Goal: Navigation & Orientation: Find specific page/section

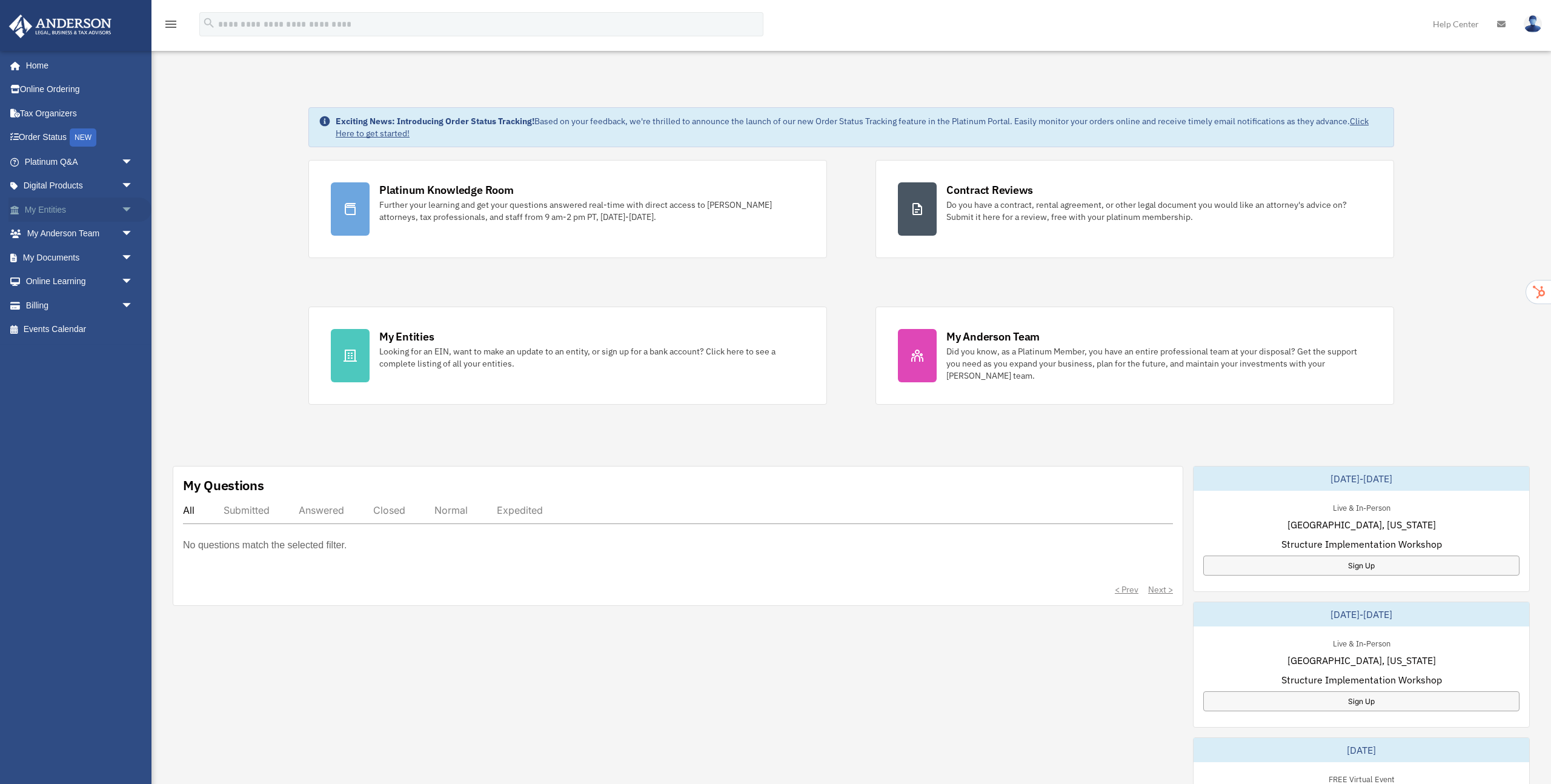
click at [130, 209] on span "arrow_drop_down" at bounding box center [134, 209] width 25 height 25
click at [83, 331] on link "My Blueprint" at bounding box center [84, 330] width 135 height 25
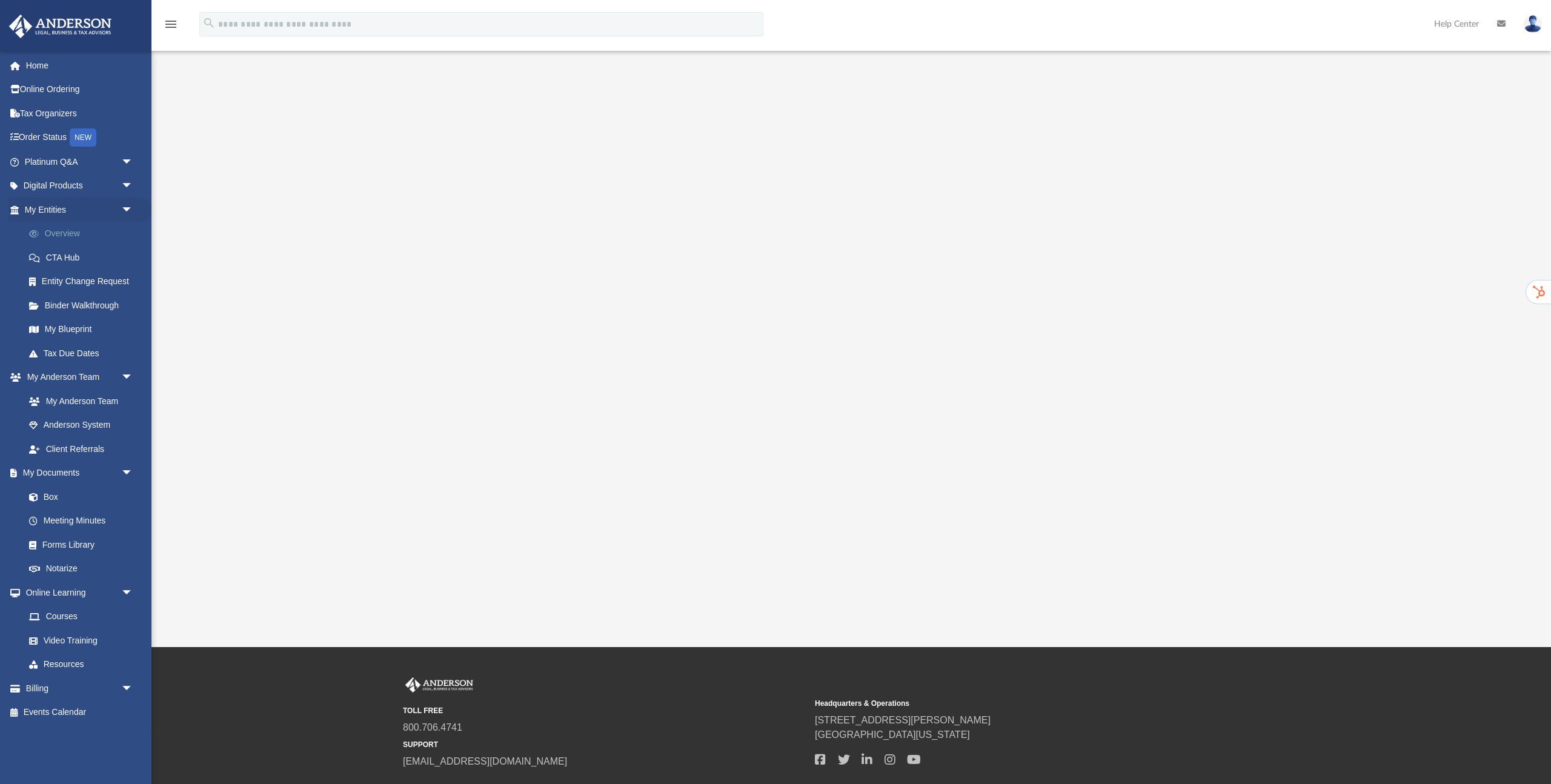
click at [77, 237] on link "Overview" at bounding box center [84, 234] width 135 height 25
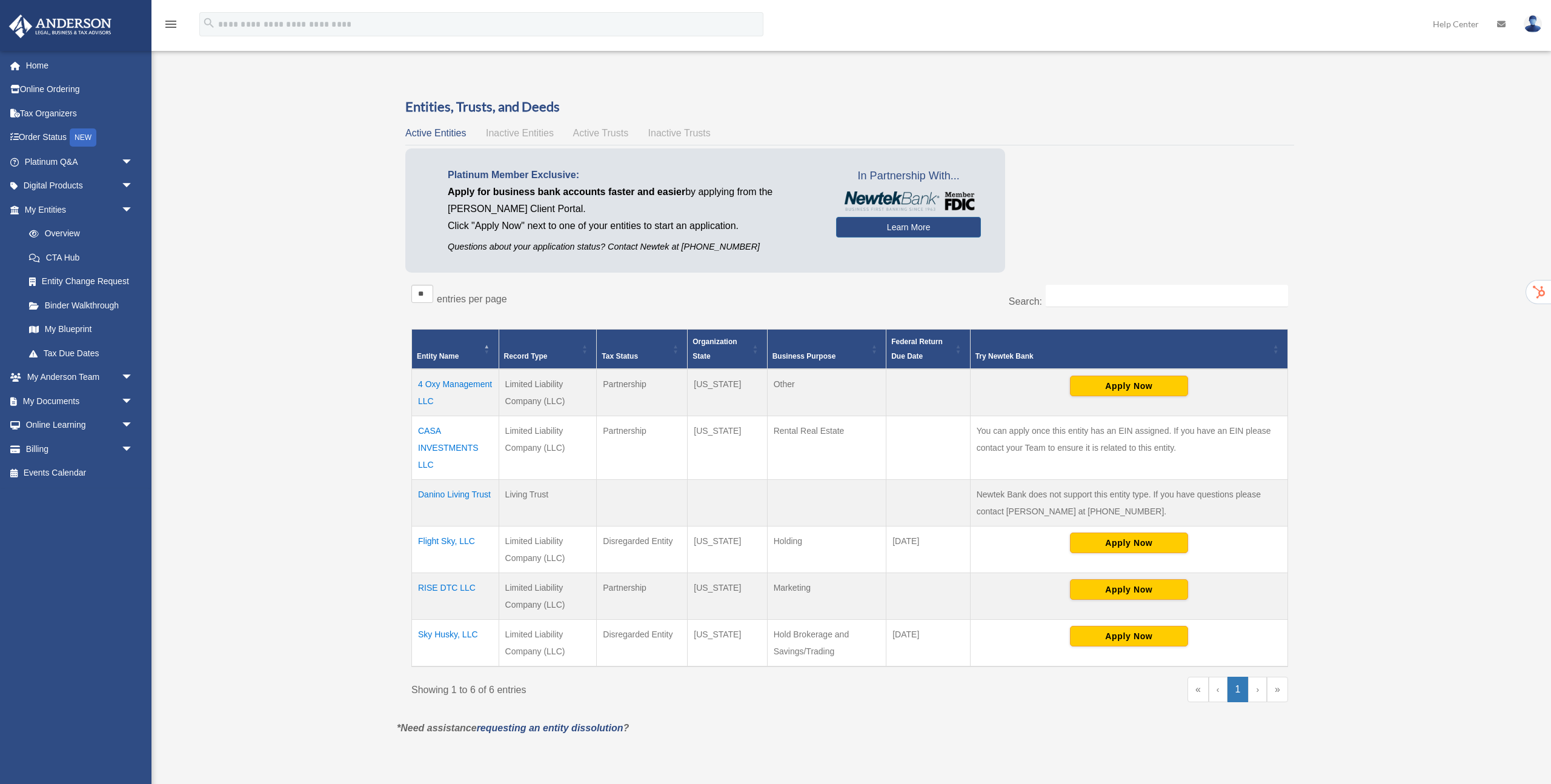
click at [452, 634] on td "Sky Husky, LLC" at bounding box center [455, 643] width 87 height 48
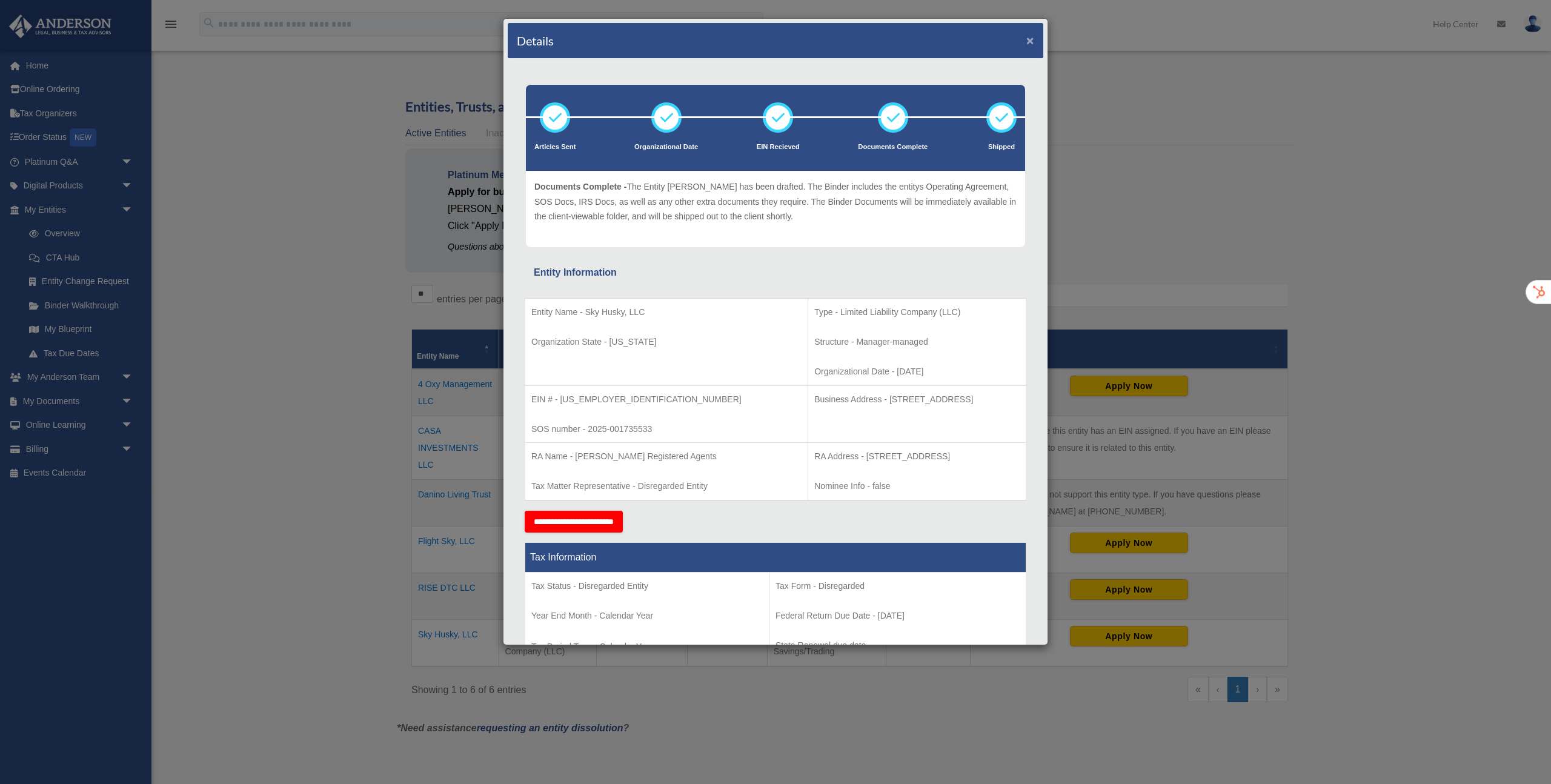
click at [1029, 40] on button "×" at bounding box center [1030, 40] width 8 height 12
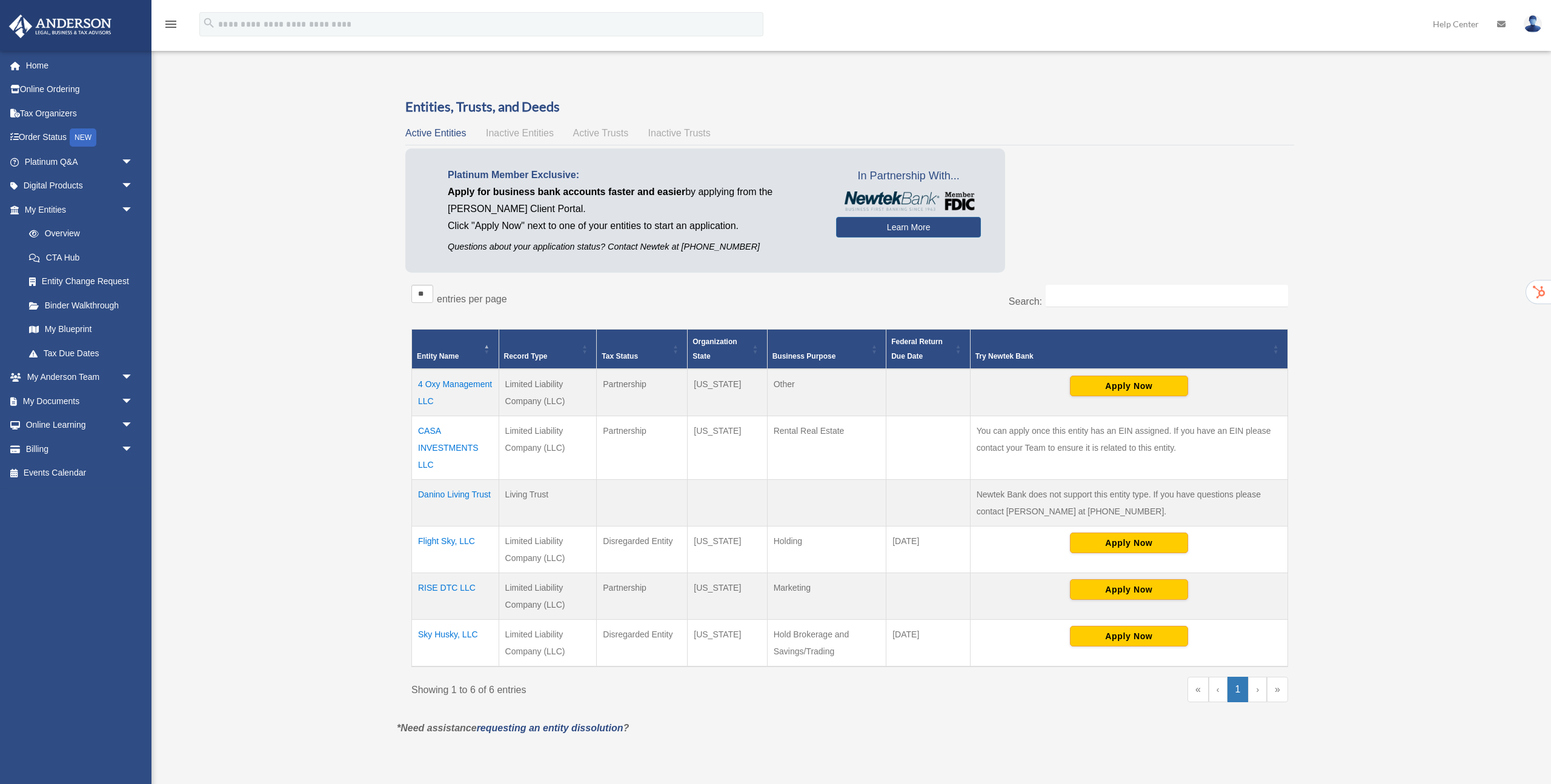
click at [445, 539] on td "Flight Sky, LLC" at bounding box center [455, 549] width 87 height 47
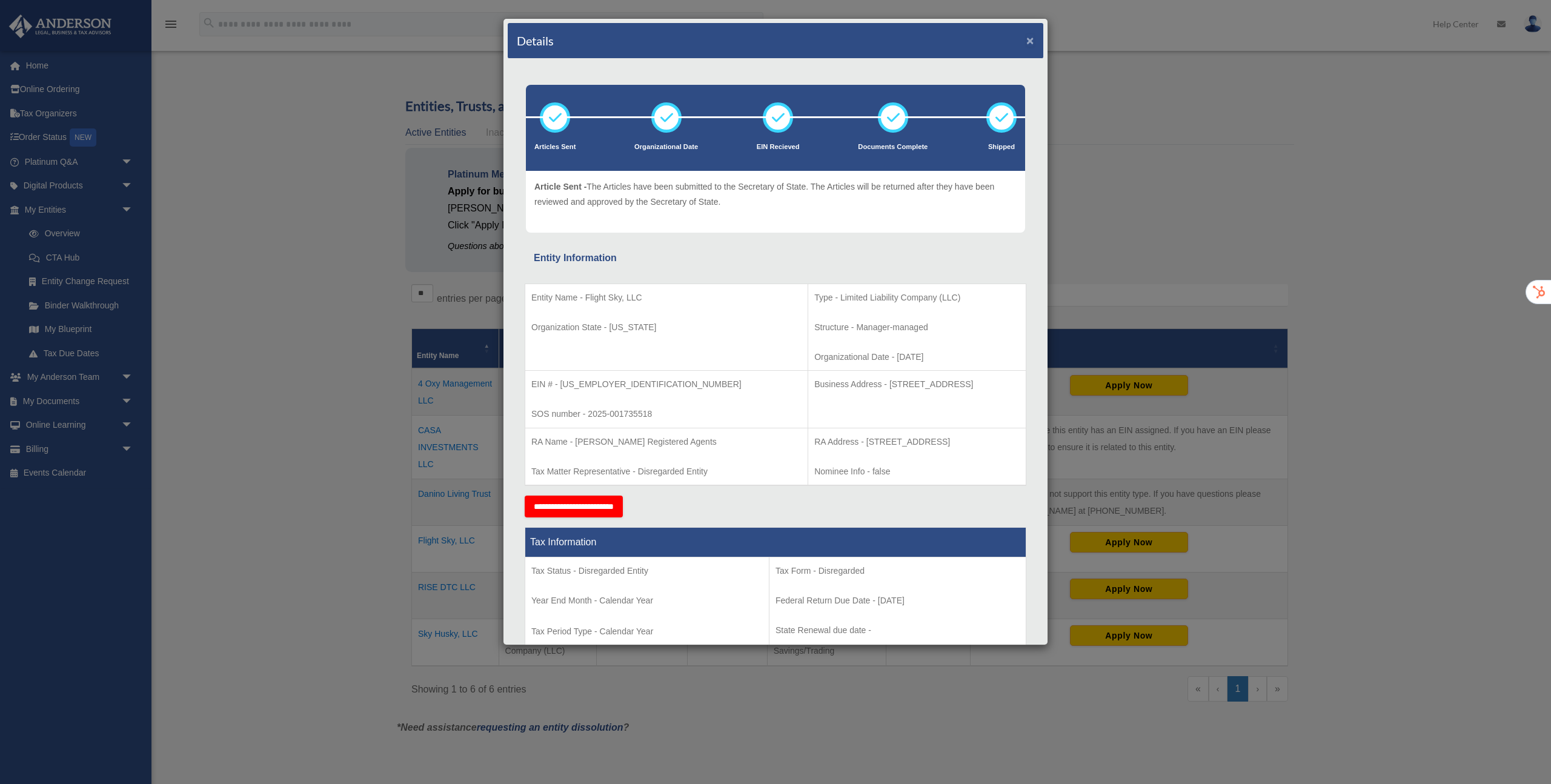
click at [1032, 42] on button "×" at bounding box center [1030, 40] width 8 height 12
